Goal: Information Seeking & Learning: Obtain resource

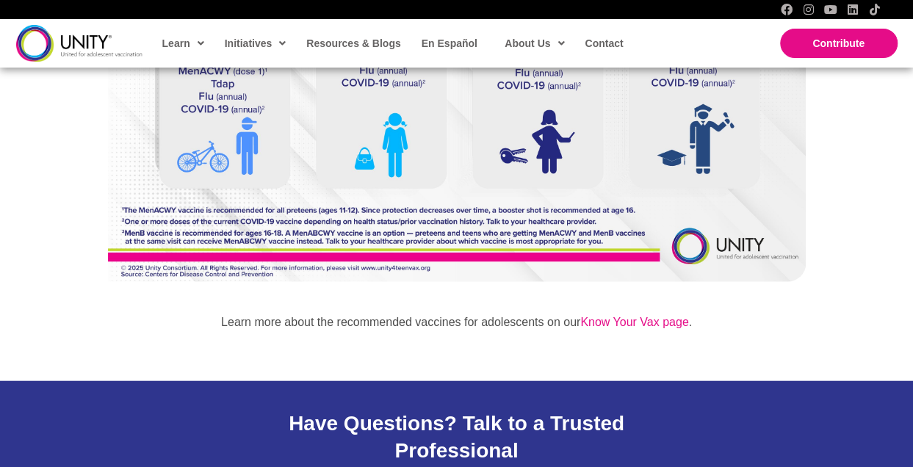
scroll to position [1616, 0]
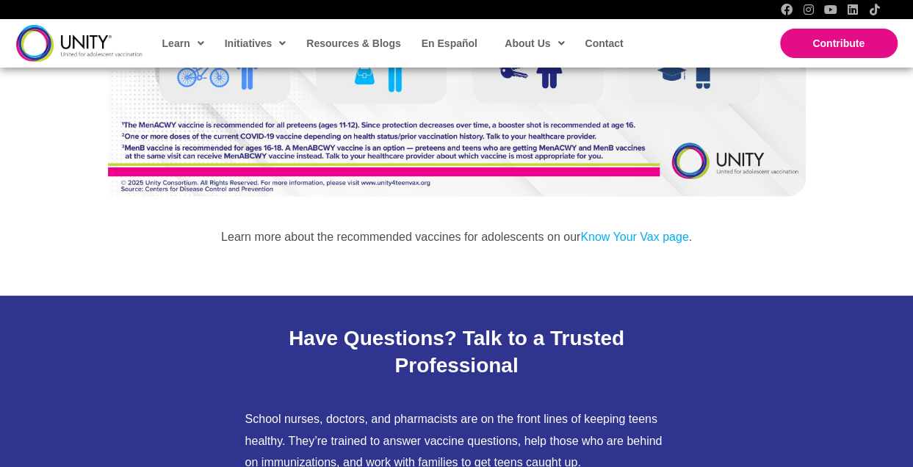
click at [617, 231] on link "Know Your Vax page" at bounding box center [634, 237] width 108 height 12
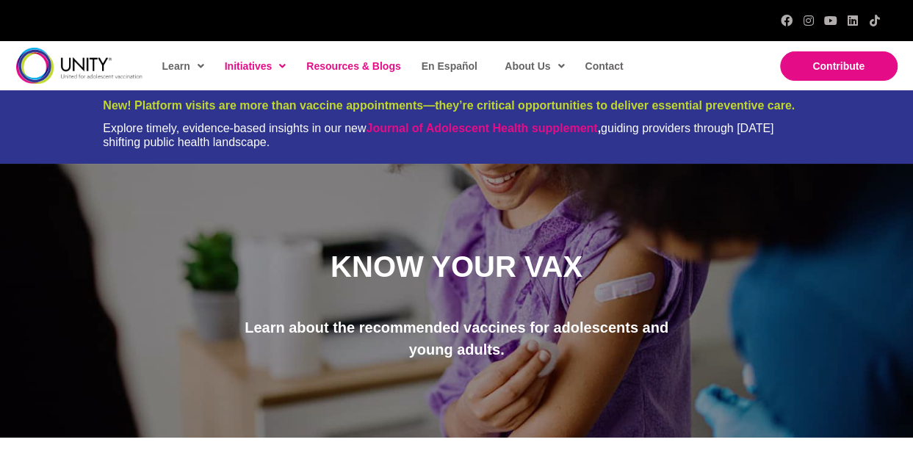
click at [370, 65] on span "Resources & Blogs" at bounding box center [353, 66] width 94 height 12
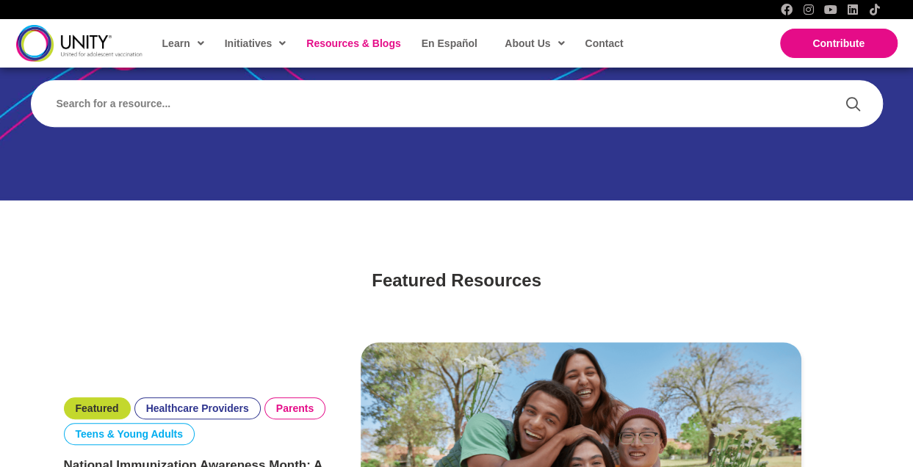
scroll to position [147, 0]
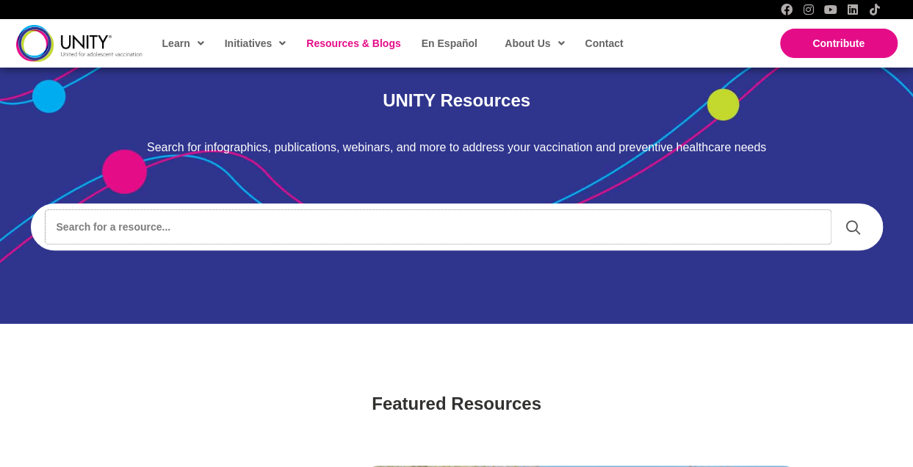
click at [162, 228] on input "Search input" at bounding box center [438, 227] width 785 height 34
type input "HPV"
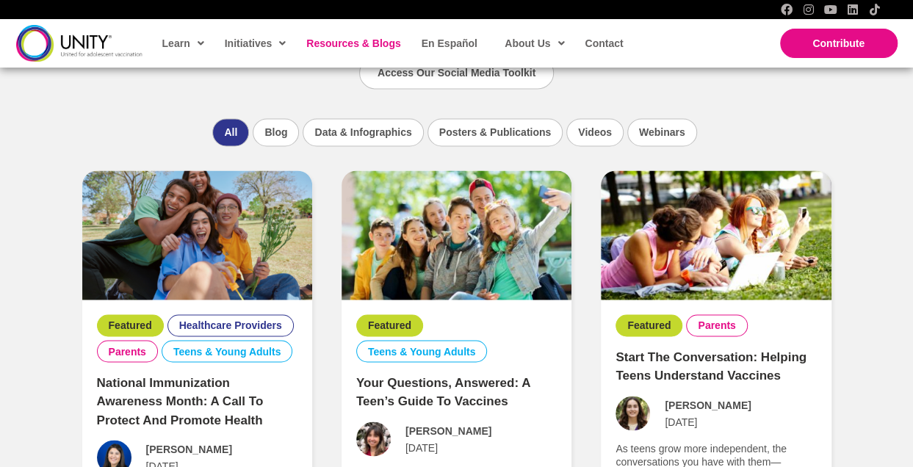
scroll to position [955, 0]
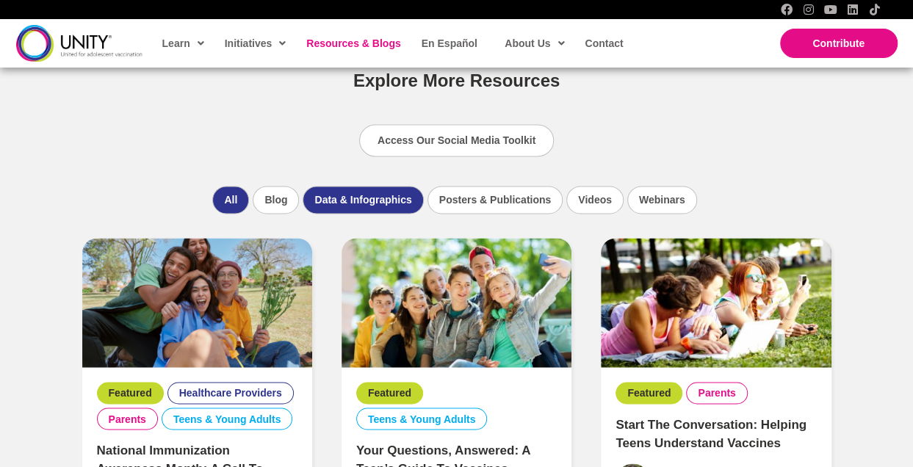
click at [348, 209] on li "Data & Infographics" at bounding box center [363, 200] width 120 height 28
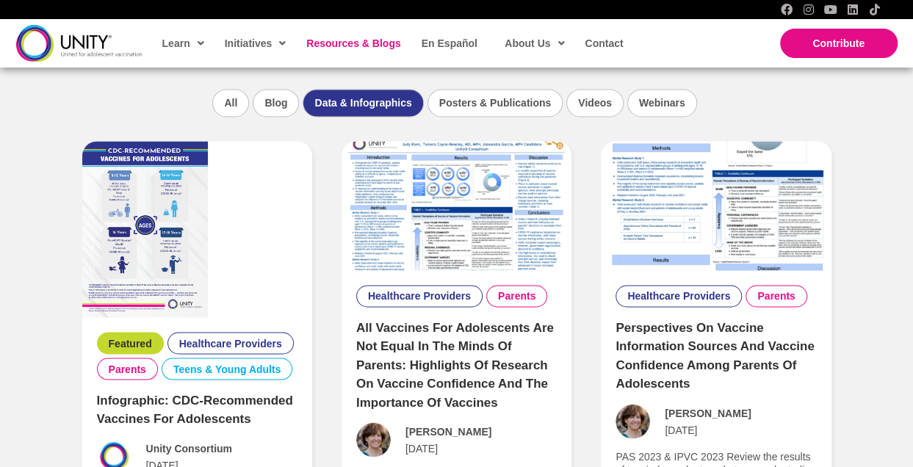
scroll to position [1126, 0]
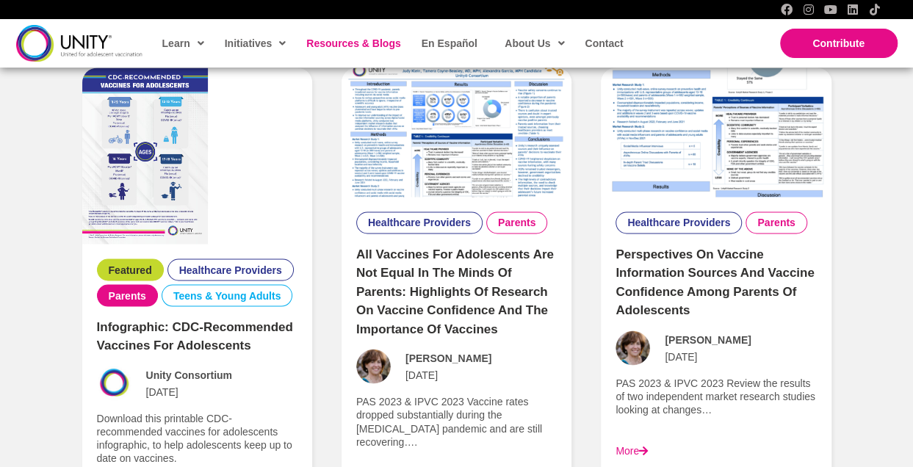
click at [116, 298] on link "Parents" at bounding box center [127, 295] width 37 height 13
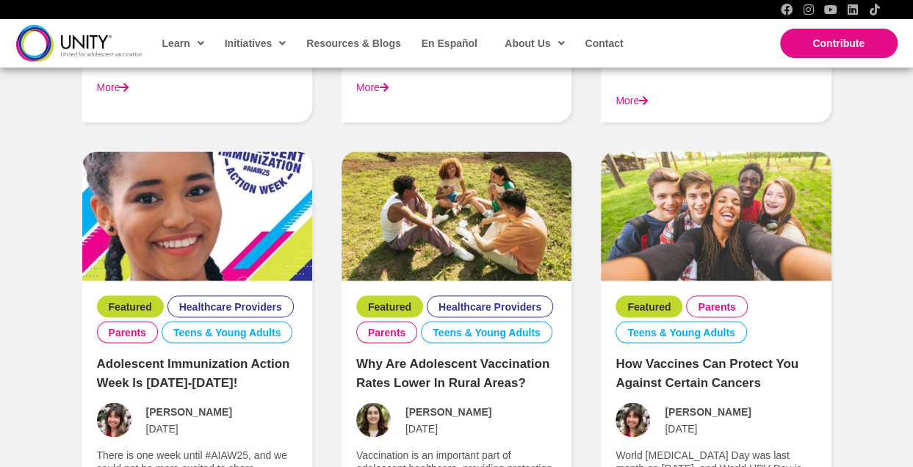
scroll to position [1176, 0]
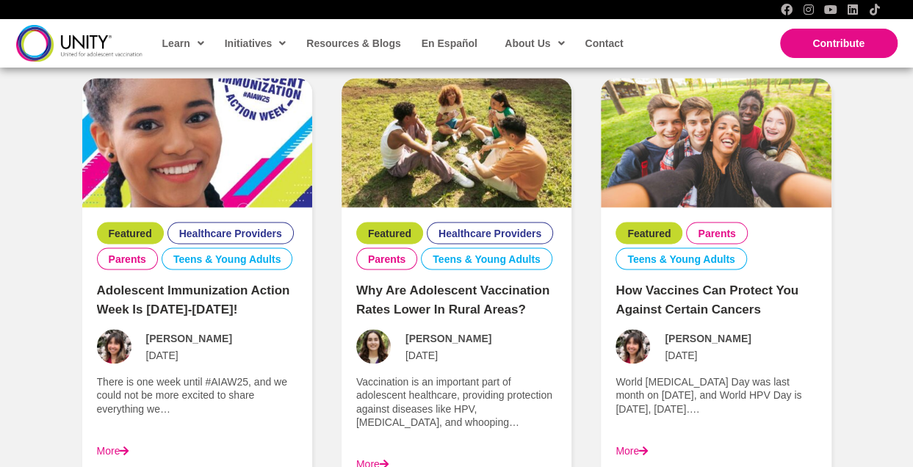
click at [693, 309] on link "How Vaccines Can Protect You Against Certain Cancers" at bounding box center [707, 299] width 183 height 33
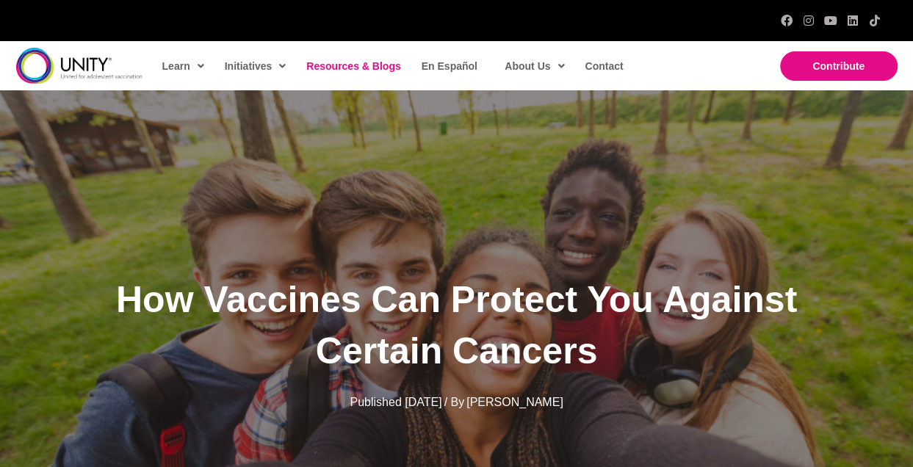
click at [348, 66] on span "Resources & Blogs" at bounding box center [353, 66] width 94 height 12
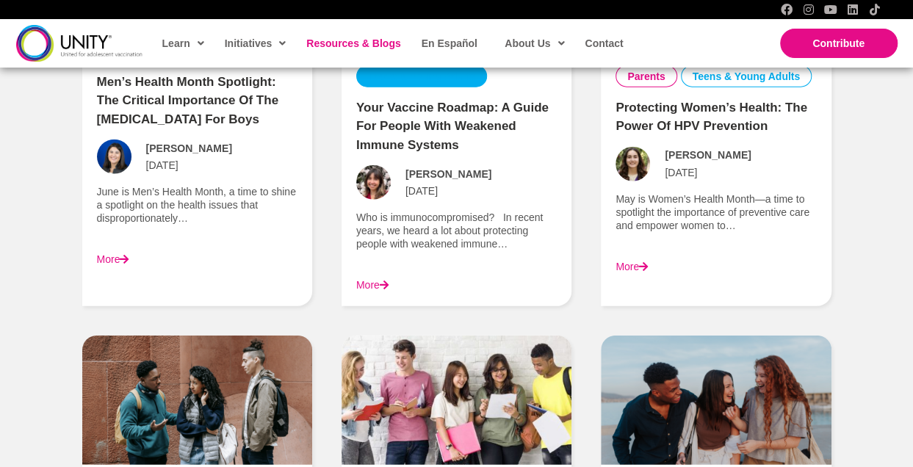
scroll to position [1763, 0]
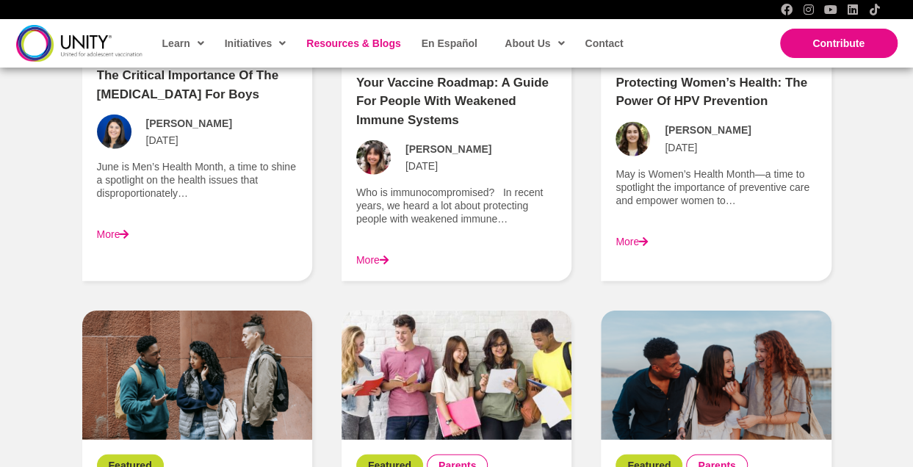
click at [124, 229] on span at bounding box center [124, 234] width 9 height 10
click at [324, 49] on link "Resources & Blogs" at bounding box center [352, 43] width 107 height 34
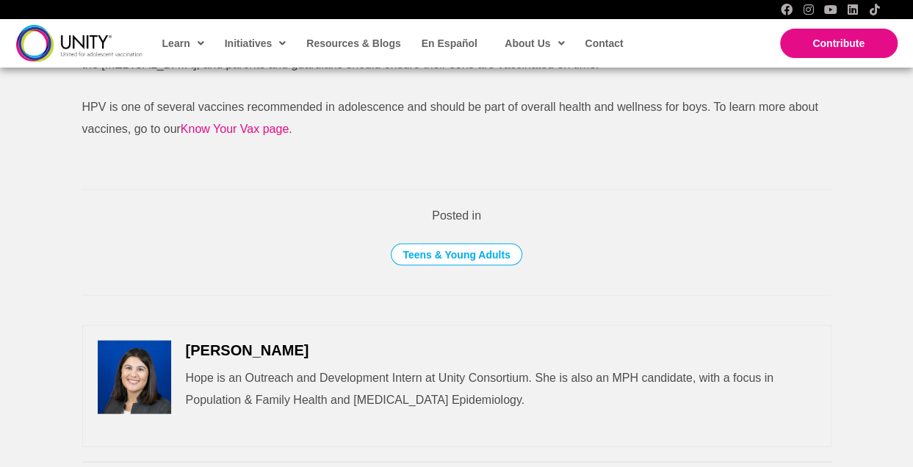
scroll to position [1176, 0]
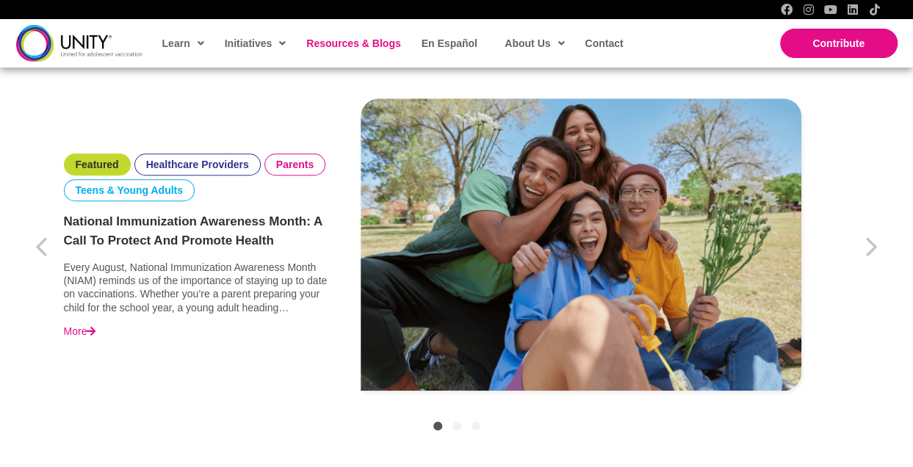
scroll to position [882, 0]
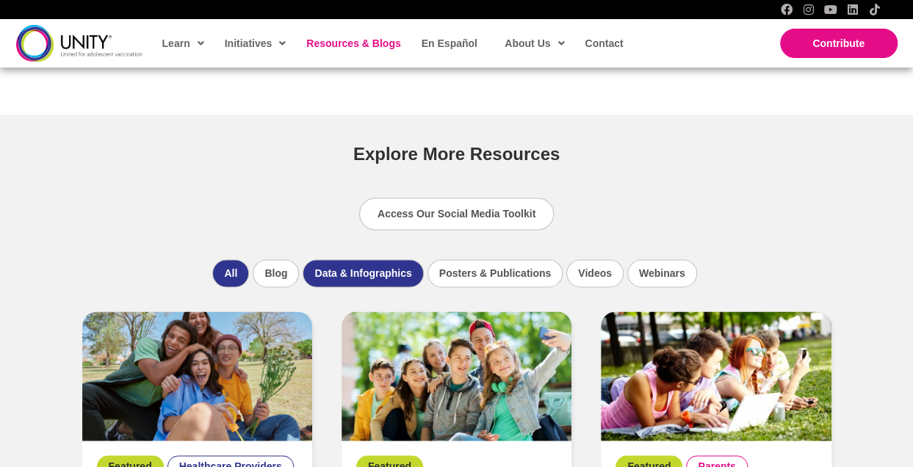
click at [348, 273] on li "Data & Infographics" at bounding box center [363, 273] width 120 height 28
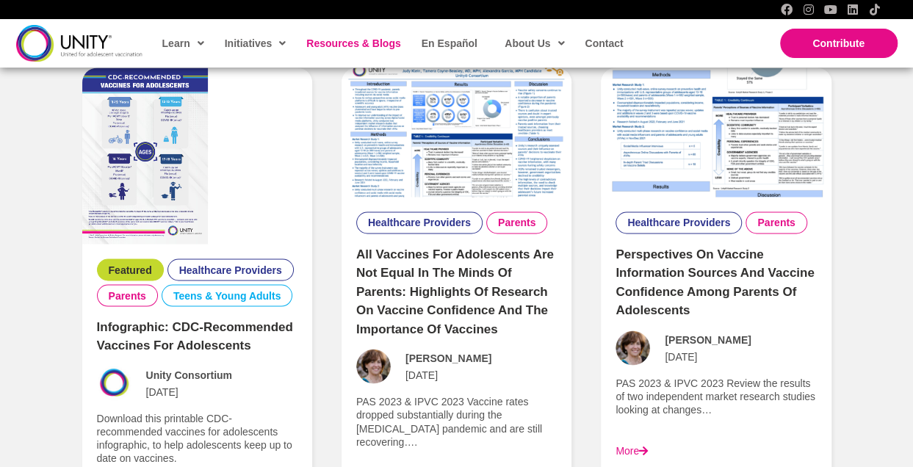
scroll to position [1199, 0]
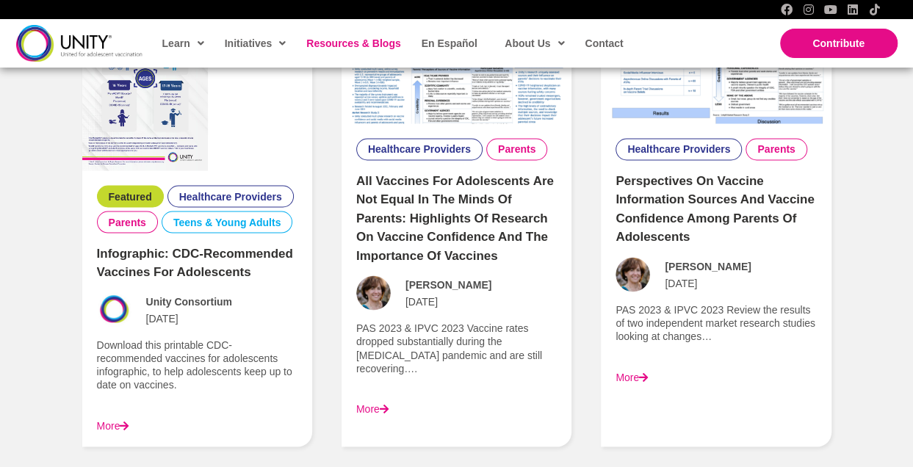
click at [192, 270] on link "Infographic: CDC-recommended Vaccines for Adolescents" at bounding box center [195, 262] width 196 height 33
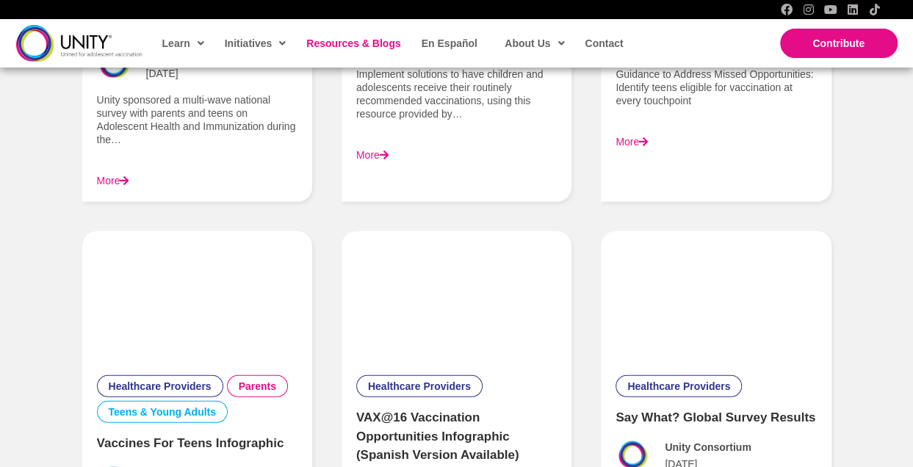
scroll to position [2081, 0]
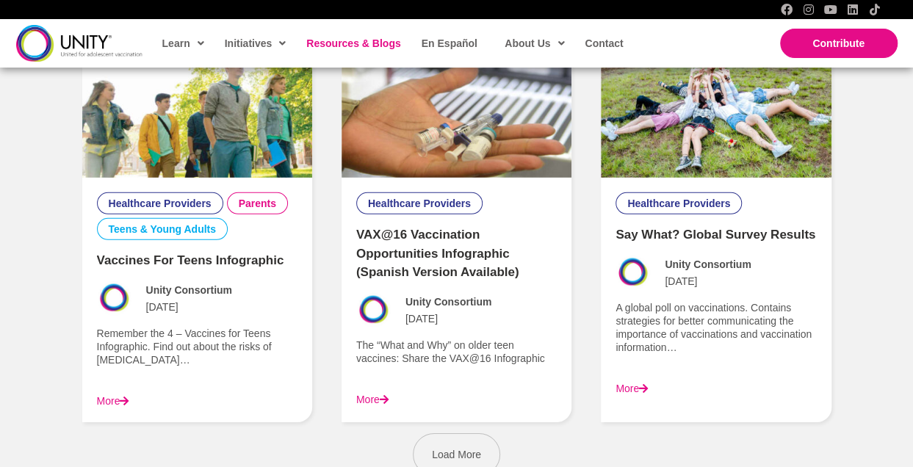
click at [195, 262] on link "Vaccines for Teens Infographic" at bounding box center [190, 260] width 187 height 14
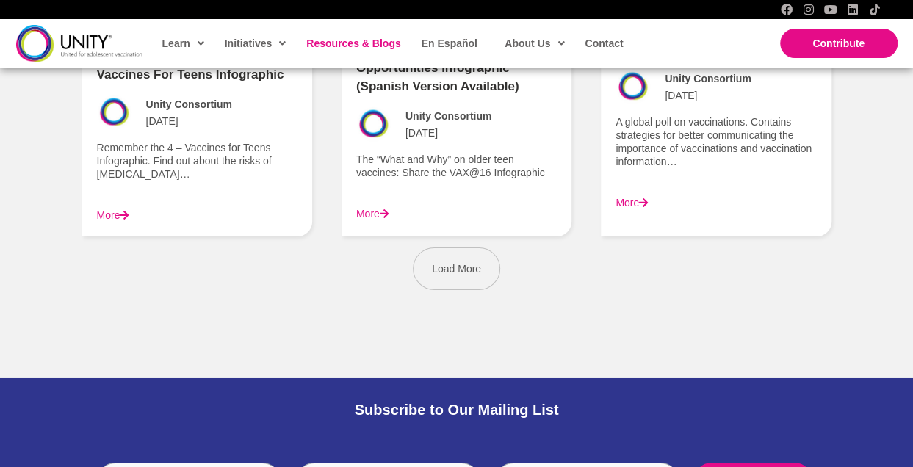
scroll to position [2228, 0]
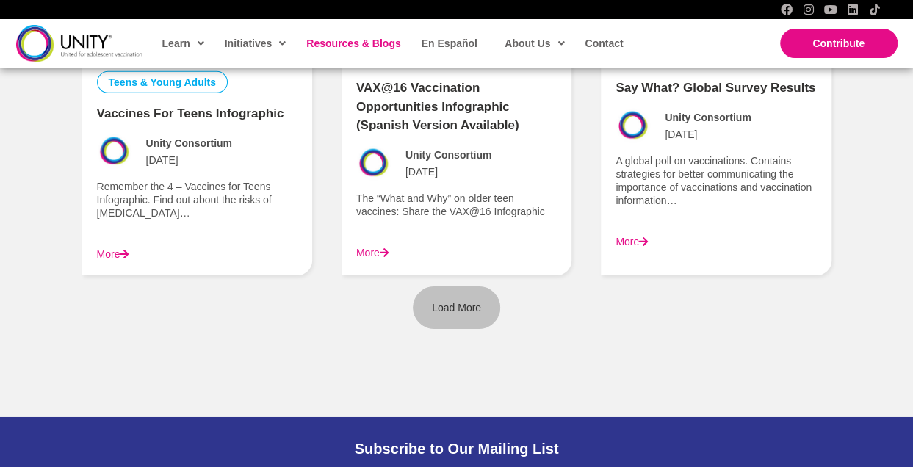
click at [450, 302] on span "Load More" at bounding box center [456, 308] width 49 height 12
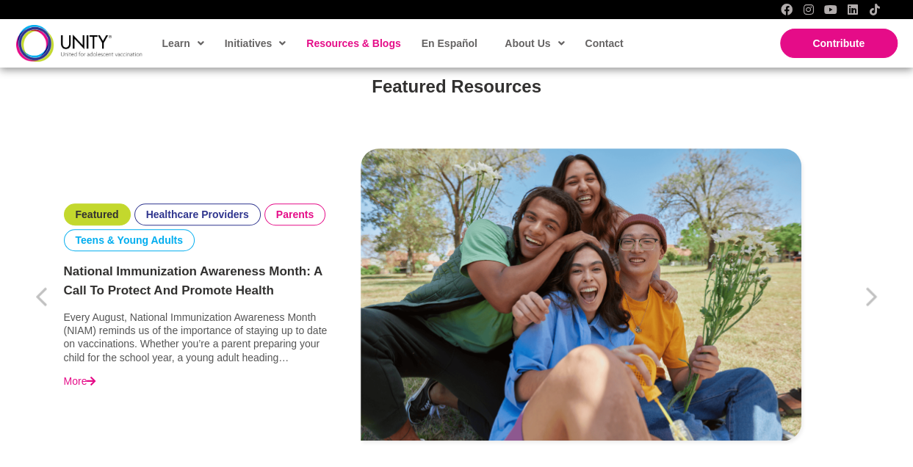
scroll to position [97, 0]
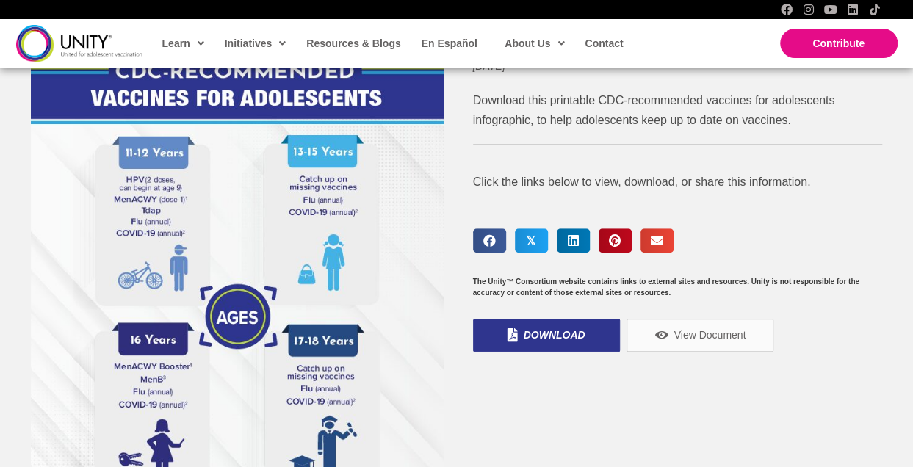
scroll to position [367, 0]
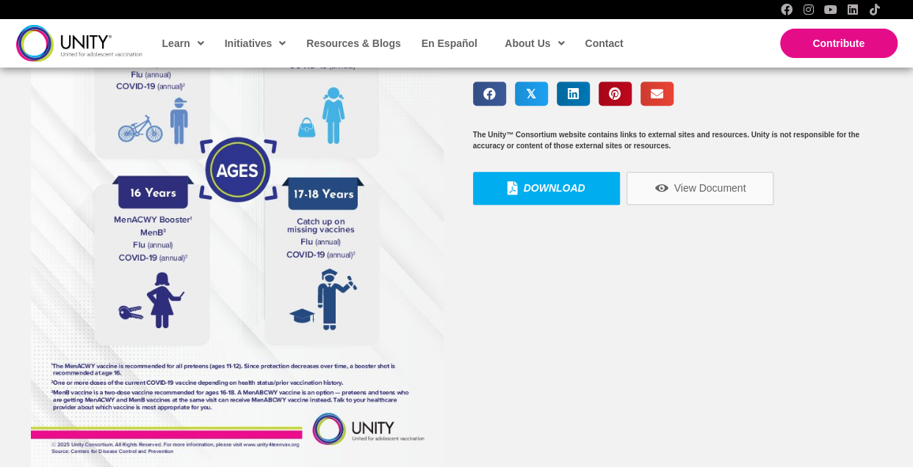
click at [551, 186] on span "Download" at bounding box center [555, 187] width 62 height 13
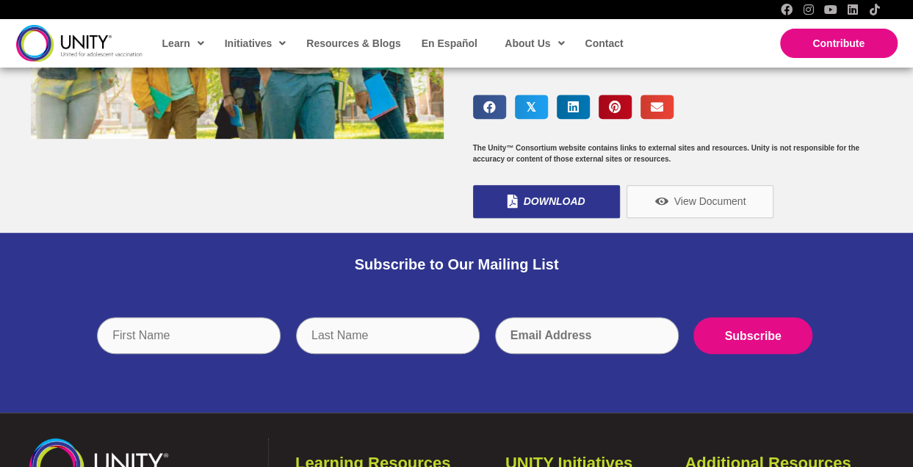
scroll to position [294, 0]
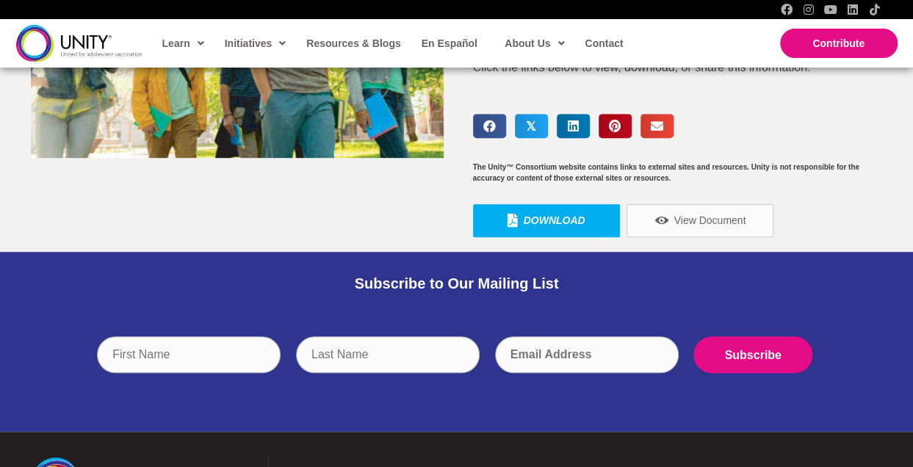
click at [539, 215] on span "Download" at bounding box center [555, 220] width 62 height 13
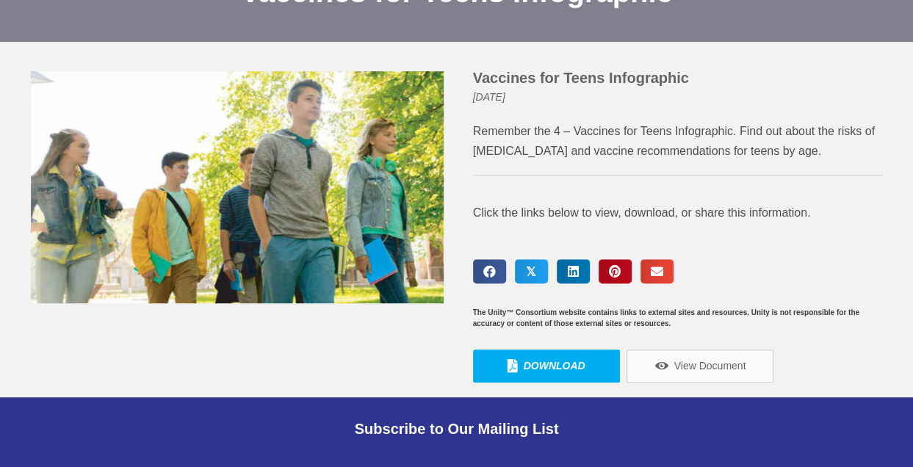
scroll to position [0, 0]
